Goal: Information Seeking & Learning: Learn about a topic

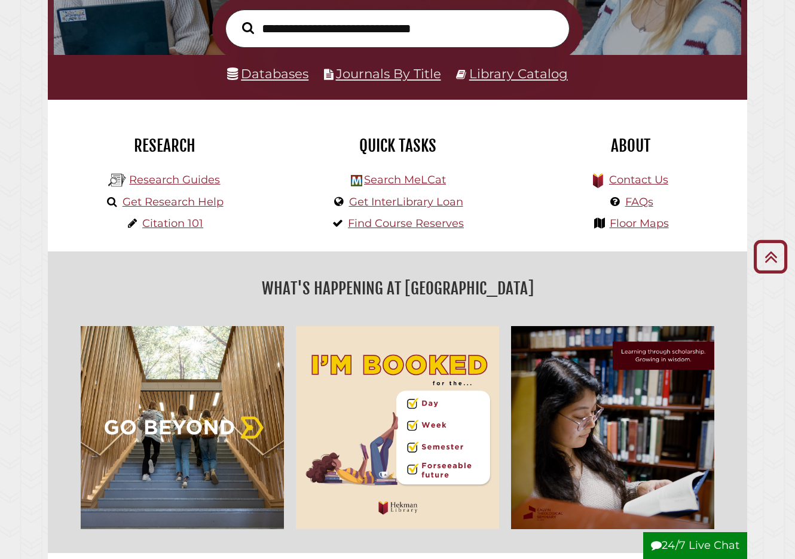
scroll to position [198, 0]
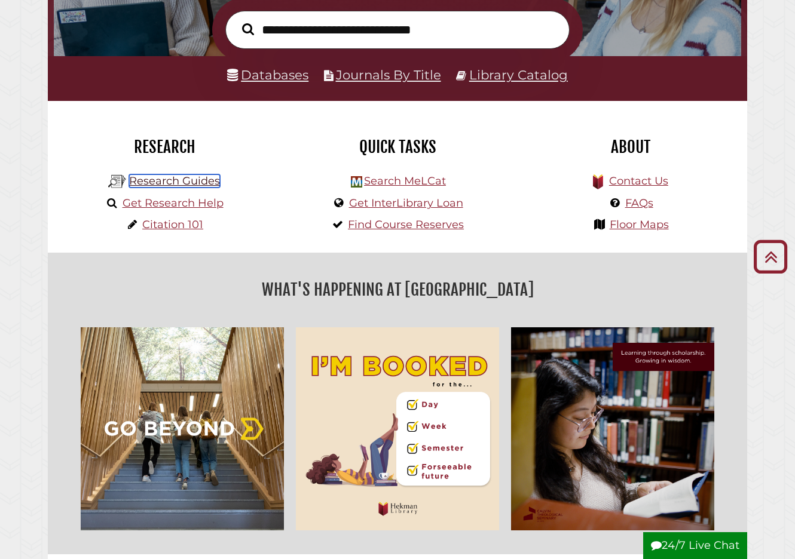
click at [177, 184] on link "Research Guides" at bounding box center [174, 180] width 91 height 13
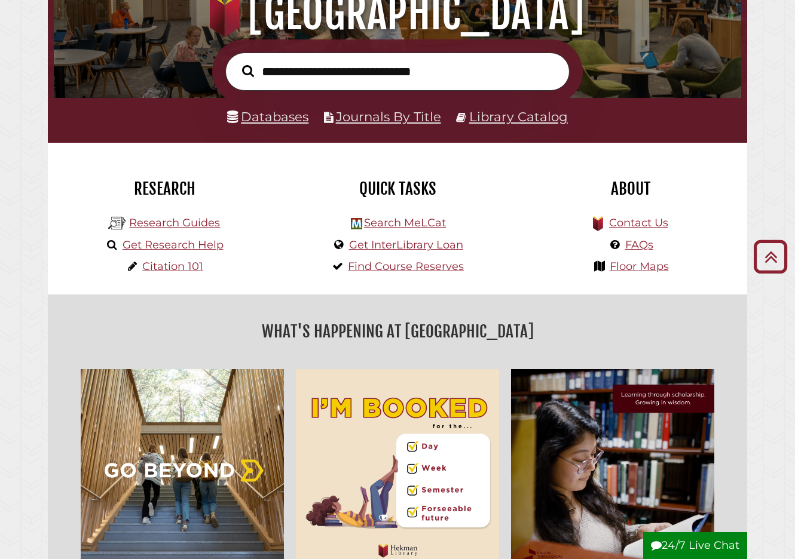
scroll to position [148, 0]
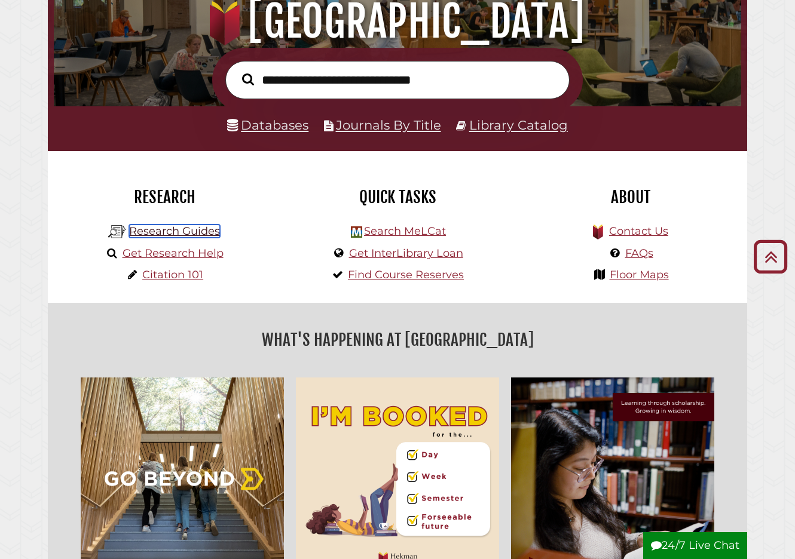
click at [194, 229] on link "Research Guides" at bounding box center [174, 231] width 91 height 13
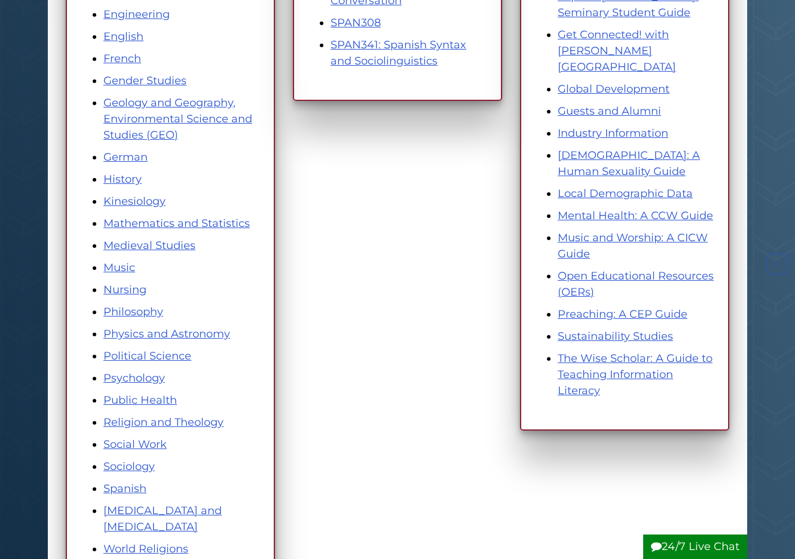
scroll to position [630, 0]
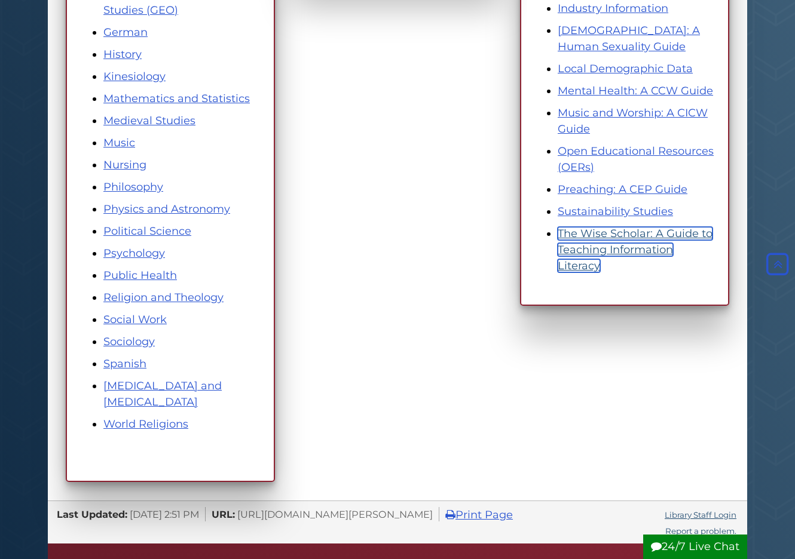
click at [639, 227] on link "The Wise Scholar: A Guide to Teaching Information Literacy" at bounding box center [634, 249] width 155 height 45
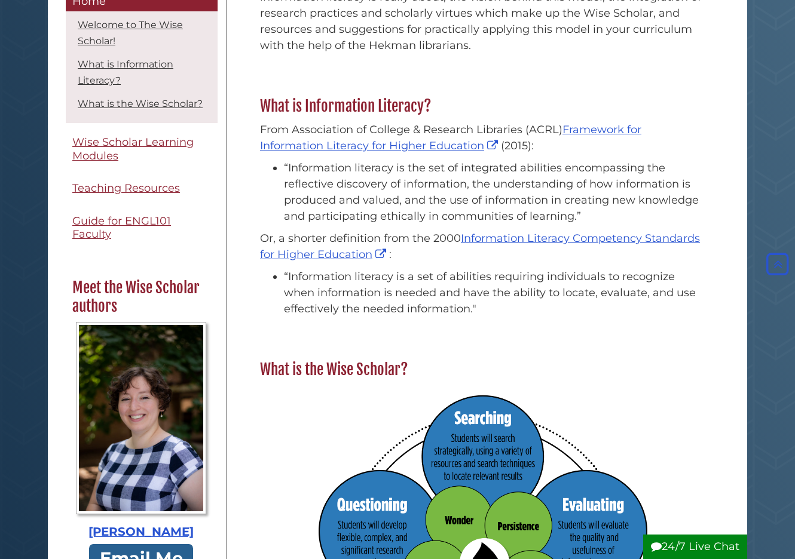
scroll to position [366, 0]
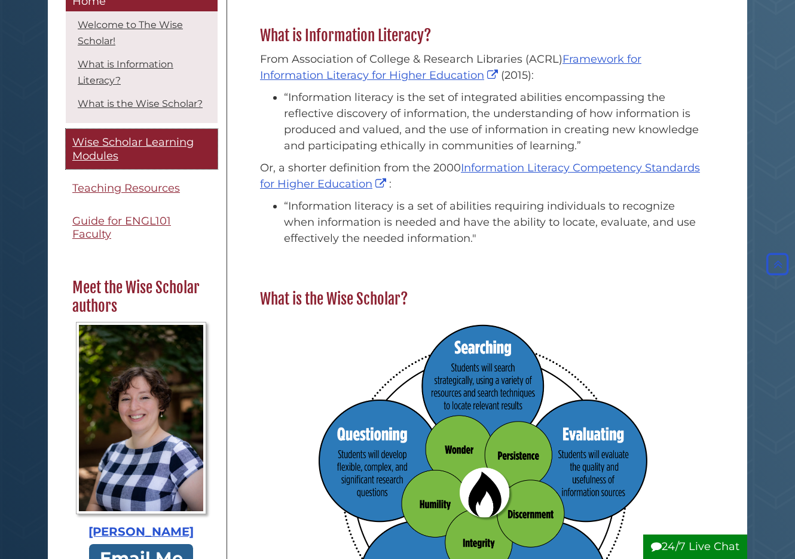
click at [143, 152] on link "Wise Scholar Learning Modules" at bounding box center [142, 150] width 152 height 40
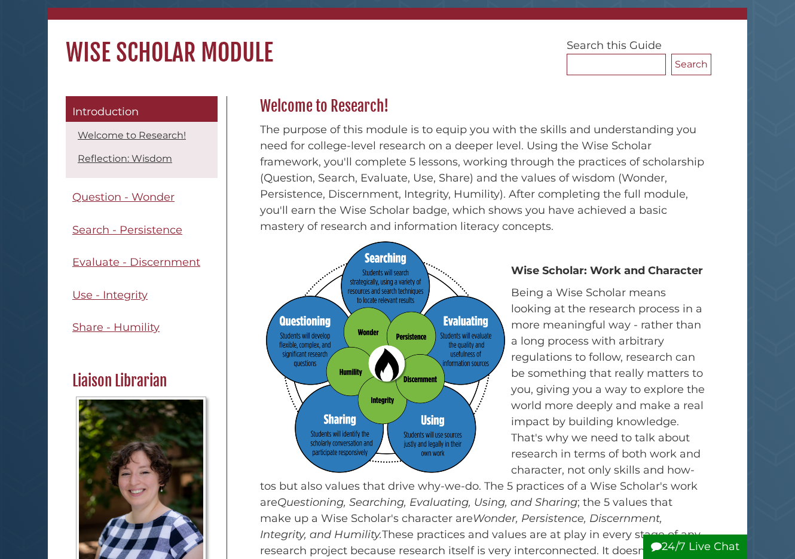
scroll to position [88, 0]
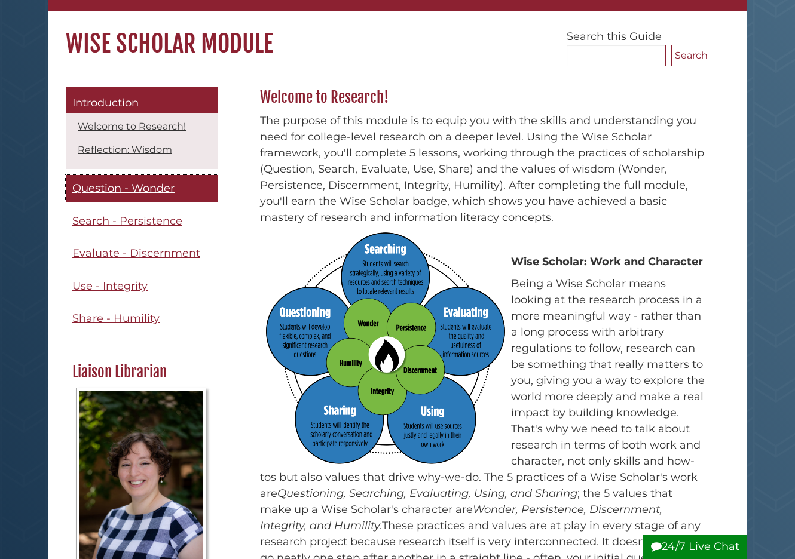
click at [144, 186] on span "Question - Wonder" at bounding box center [123, 188] width 102 height 13
